Goal: Task Accomplishment & Management: Use online tool/utility

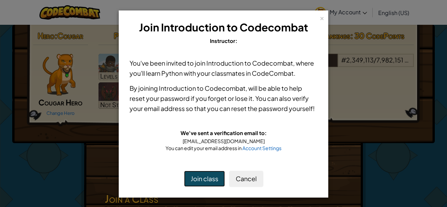
click at [219, 176] on button "Join class" at bounding box center [204, 179] width 41 height 16
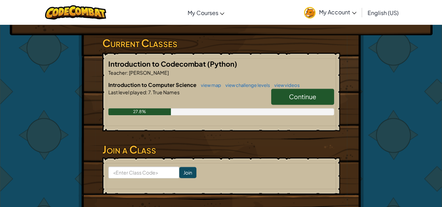
scroll to position [108, 0]
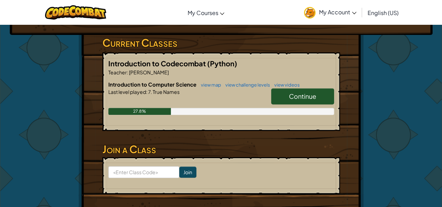
click at [294, 89] on link "Continue" at bounding box center [302, 96] width 63 height 16
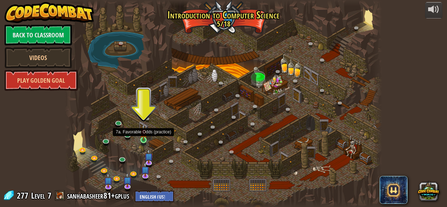
click at [143, 140] on img at bounding box center [143, 132] width 7 height 16
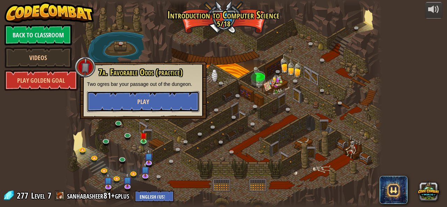
click at [146, 96] on button "Play" at bounding box center [143, 101] width 112 height 21
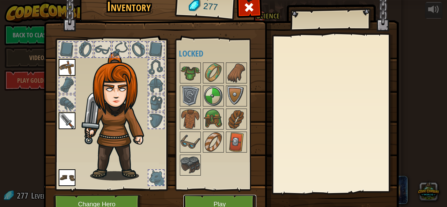
click at [215, 203] on button "Play" at bounding box center [219, 204] width 73 height 19
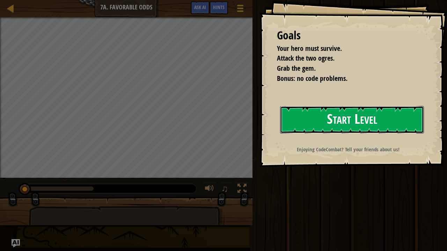
click at [323, 129] on button "Start Level" at bounding box center [352, 120] width 144 height 28
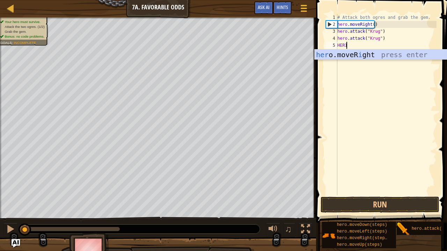
scroll to position [3, 0]
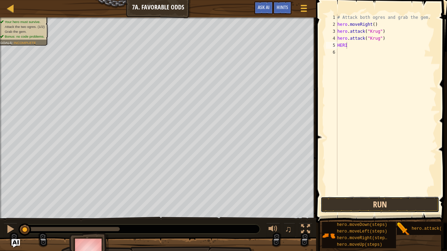
click at [409, 207] on button "Run" at bounding box center [380, 205] width 119 height 16
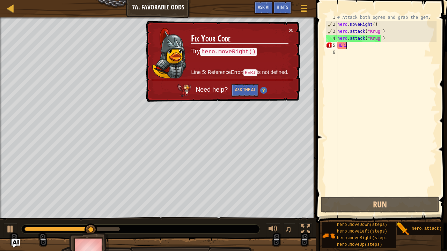
click at [352, 45] on div "# Attack both ogres and grab the gem. hero . moveRight ( ) hero . attack ( "[PE…" at bounding box center [386, 112] width 101 height 196
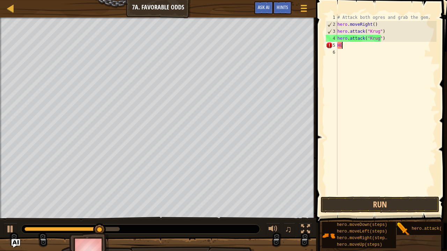
scroll to position [3, 0]
type textarea "H"
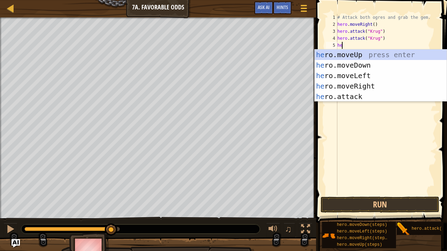
type textarea "heo"
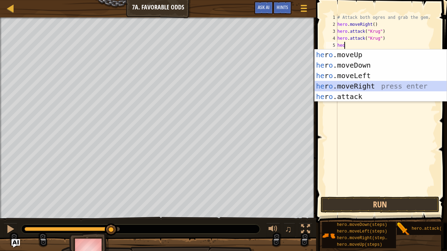
click at [372, 82] on div "he r o .moveUp press enter he r o .moveDown press enter he r o .moveLeft press …" at bounding box center [381, 86] width 132 height 73
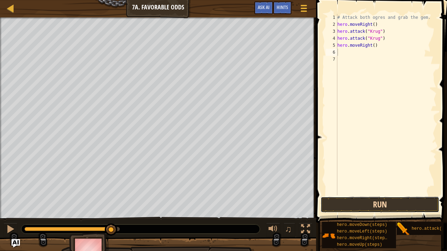
click at [393, 203] on button "Run" at bounding box center [380, 205] width 119 height 16
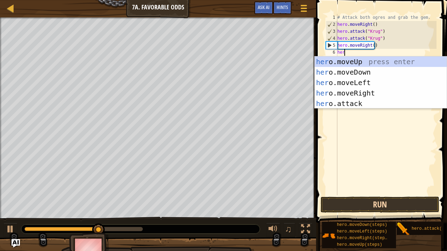
scroll to position [3, 0]
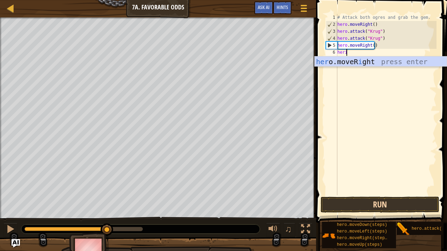
type textarea "her"
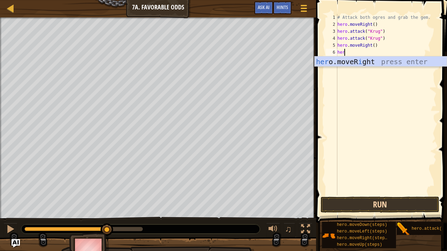
scroll to position [3, 0]
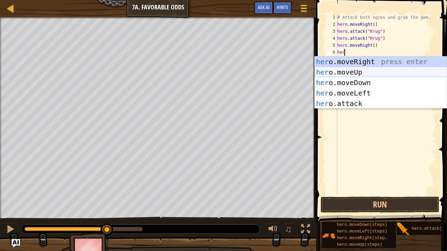
click at [388, 74] on div "her o.moveRight press enter her o.moveUp press enter her o.moveDown press enter…" at bounding box center [381, 93] width 132 height 73
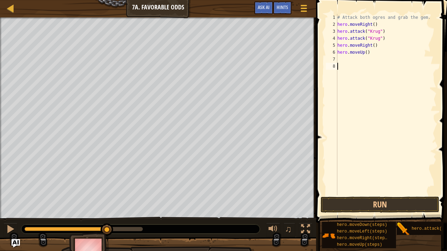
click at [388, 74] on div "# Attack both ogres and grab the gem. hero . moveRight ( ) hero . attack ( "[PE…" at bounding box center [386, 112] width 101 height 196
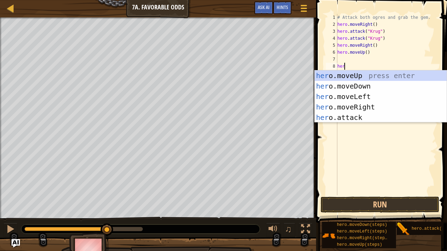
scroll to position [3, 0]
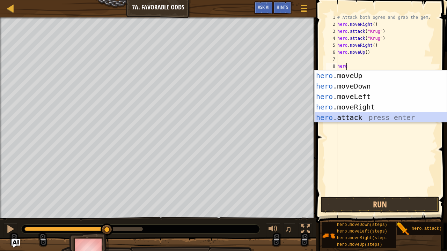
click at [360, 118] on div "hero .moveUp press enter hero .moveDown press enter hero .moveLeft press enter …" at bounding box center [381, 107] width 132 height 73
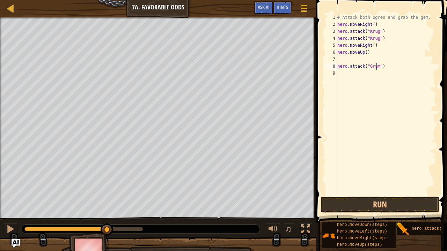
type textarea "hero.attack("Grump")"
drag, startPoint x: 338, startPoint y: 65, endPoint x: 425, endPoint y: 66, distance: 87.3
click at [425, 66] on div "# Attack both ogres and grab the gem. hero . moveRight ( ) hero . attack ( "[PE…" at bounding box center [386, 112] width 101 height 196
click at [354, 79] on div "# Attack both ogres and grab the gem. hero . moveRight ( ) hero . attack ( "[PE…" at bounding box center [386, 112] width 101 height 196
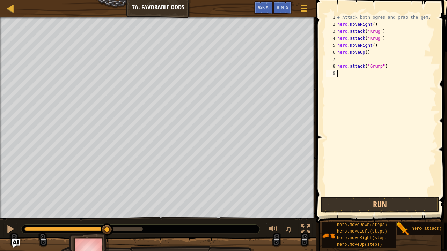
scroll to position [3, 0]
paste textarea "hero.attack("Grump")"
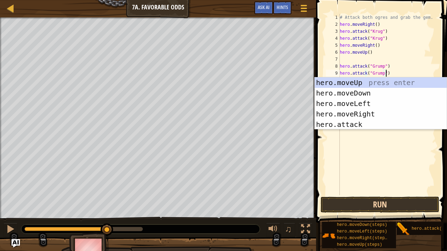
type textarea "hero.attack("Grump")"
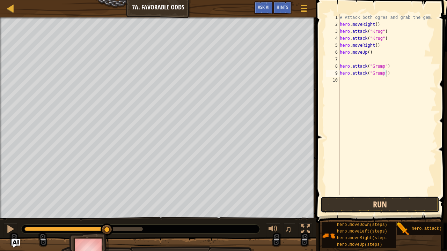
click at [365, 206] on button "Run" at bounding box center [380, 205] width 119 height 16
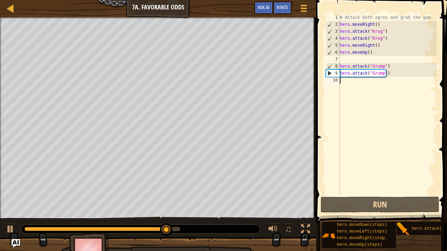
click at [350, 85] on div "# Attack both ogres and grab the gem. hero . moveRight ( ) hero . attack ( "[PE…" at bounding box center [387, 112] width 98 height 196
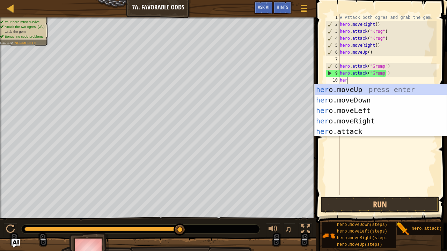
type textarea "hero"
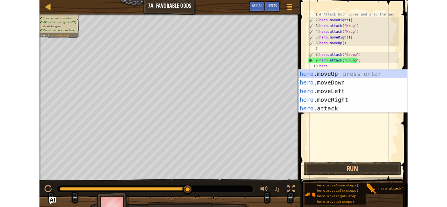
scroll to position [3, 0]
